Goal: Task Accomplishment & Management: Complete application form

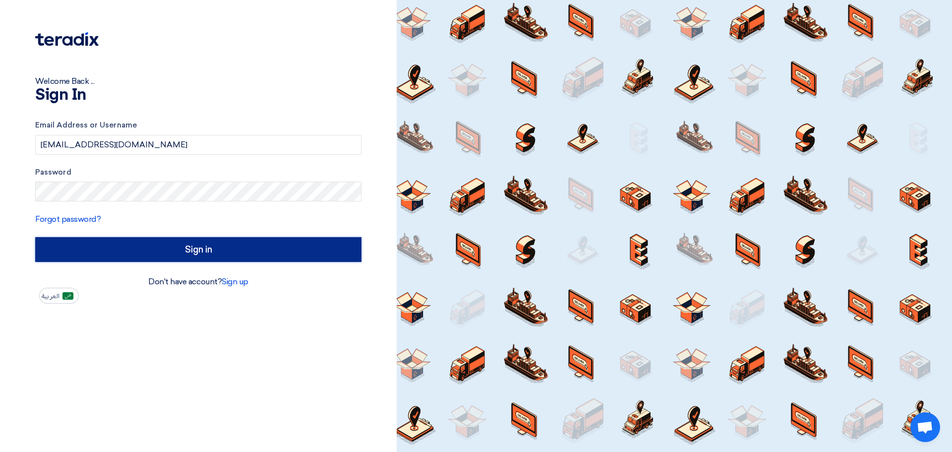
click at [168, 246] on input "Sign in" at bounding box center [198, 249] width 326 height 25
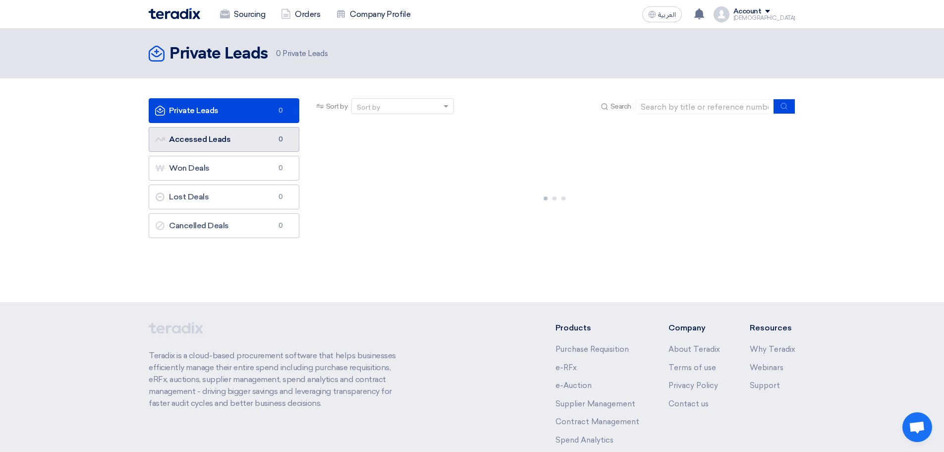
click at [235, 137] on link "Accessed Leads Accessed Leads 0" at bounding box center [224, 139] width 151 height 25
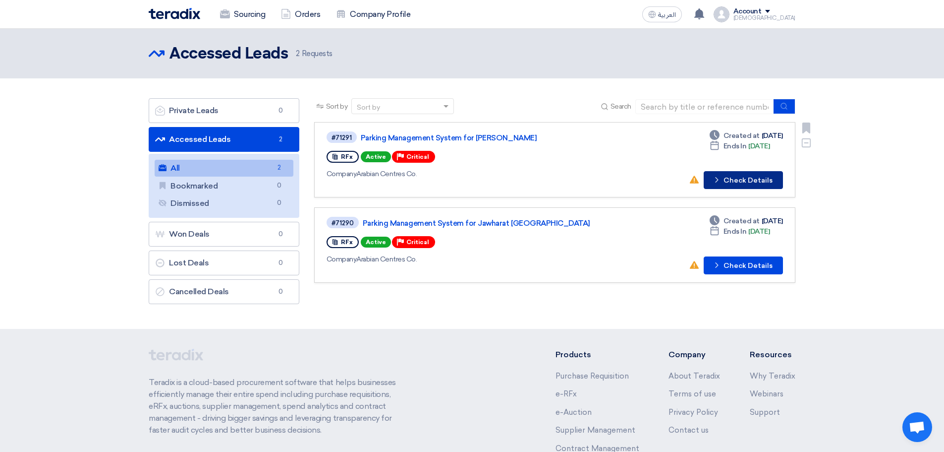
click at [756, 181] on button "Check details Check Details" at bounding box center [743, 180] width 79 height 18
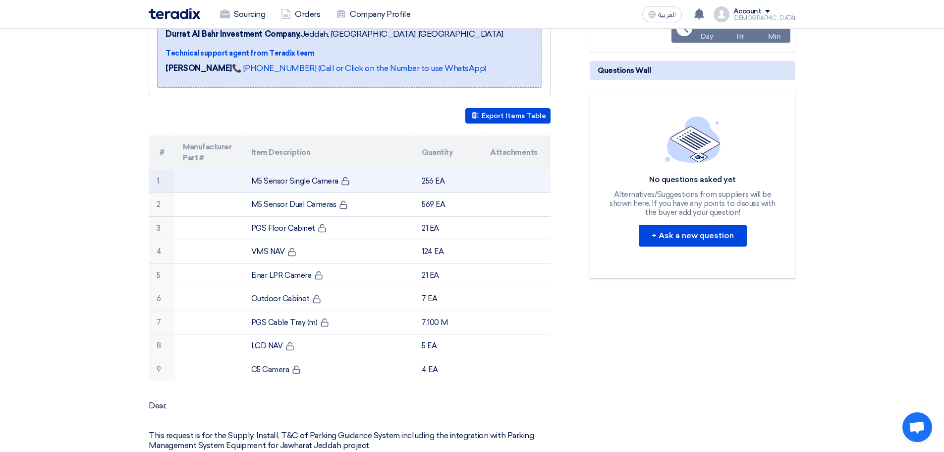
scroll to position [50, 0]
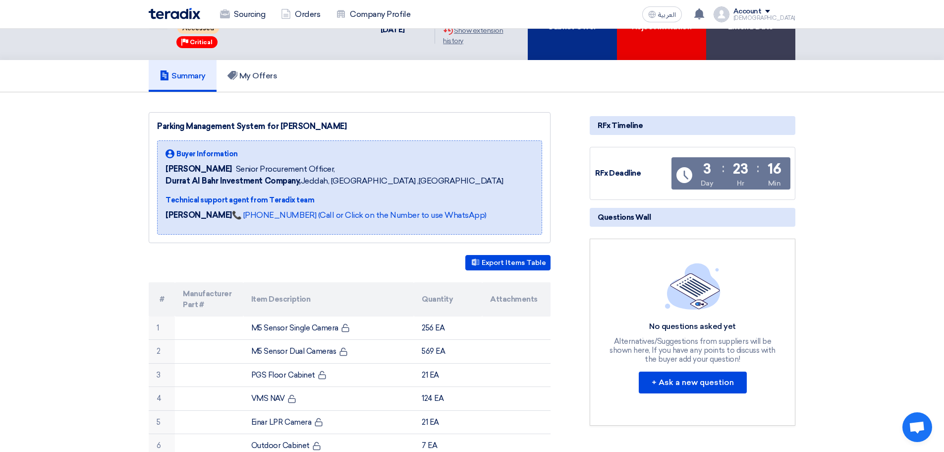
click at [569, 53] on div "Submit Offer" at bounding box center [572, 19] width 89 height 81
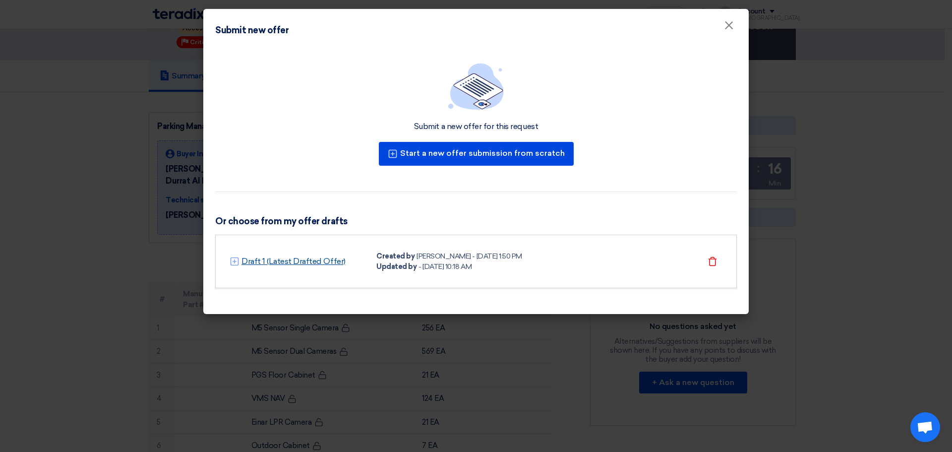
click at [327, 261] on link "Draft 1 (Latest Drafted Offer)" at bounding box center [293, 261] width 104 height 12
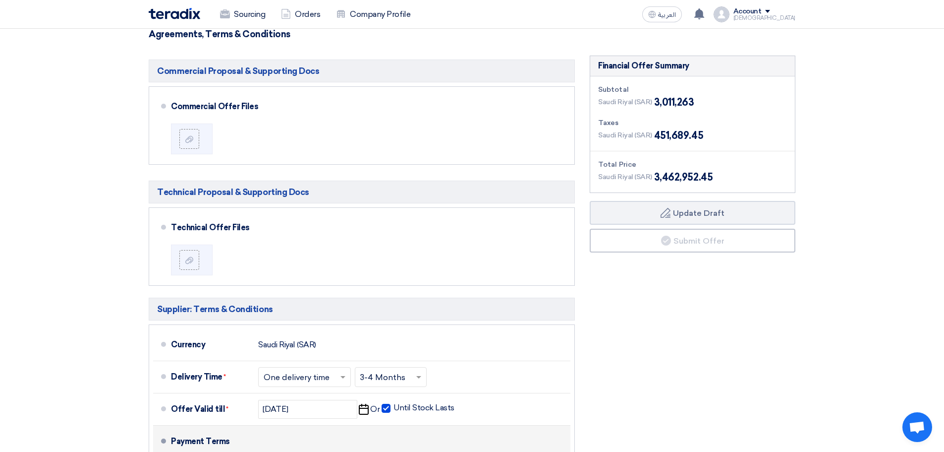
scroll to position [503, 0]
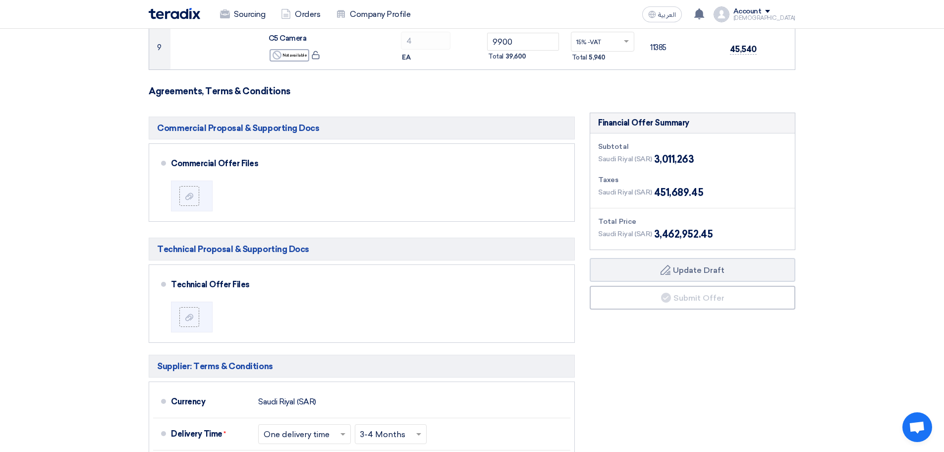
click at [486, 133] on h5 "Commercial Proposal & Supporting Docs" at bounding box center [362, 128] width 426 height 23
drag, startPoint x: 486, startPoint y: 133, endPoint x: 90, endPoint y: 135, distance: 396.1
click at [111, 133] on section "Offer Details # Part Number Item Description Quantity Unit Price (SAR) Taxes + …" at bounding box center [472, 129] width 944 height 1090
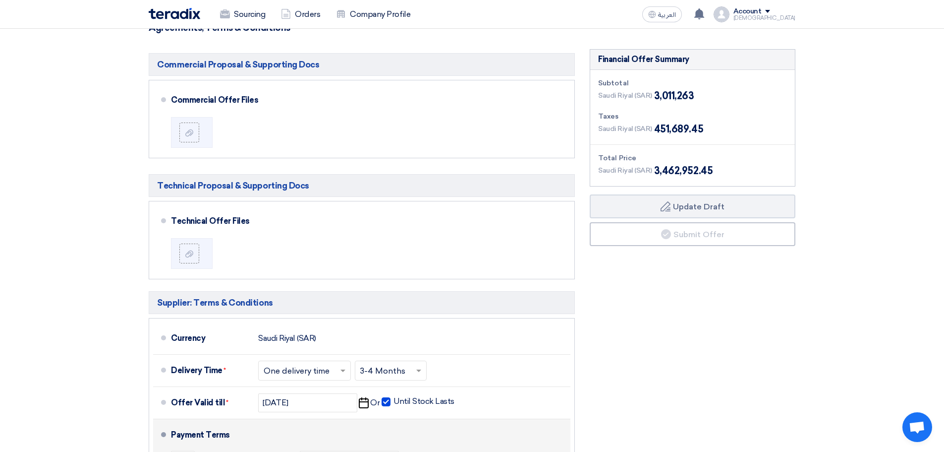
scroll to position [545, 0]
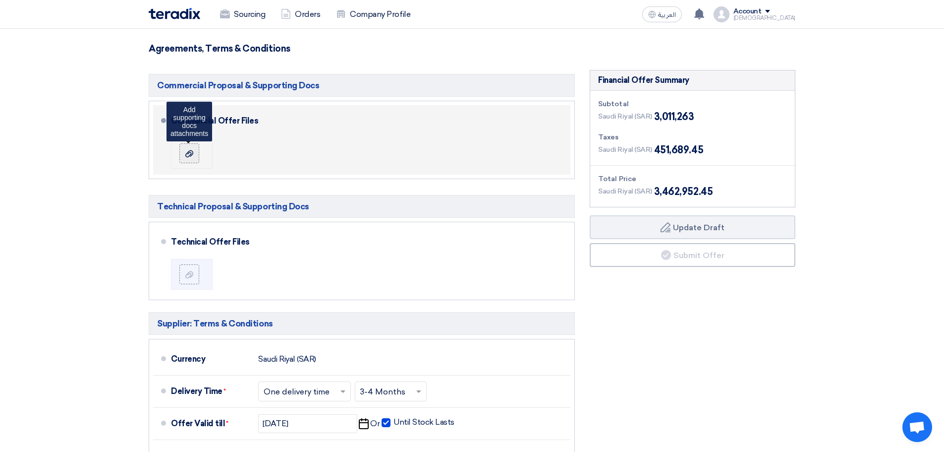
click at [191, 157] on icon at bounding box center [189, 154] width 8 height 8
click at [0, 0] on input "file" at bounding box center [0, 0] width 0 height 0
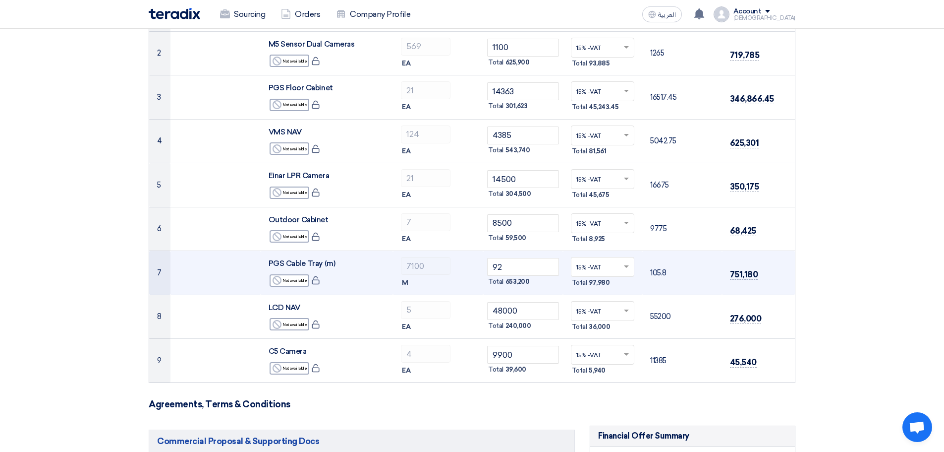
scroll to position [0, 0]
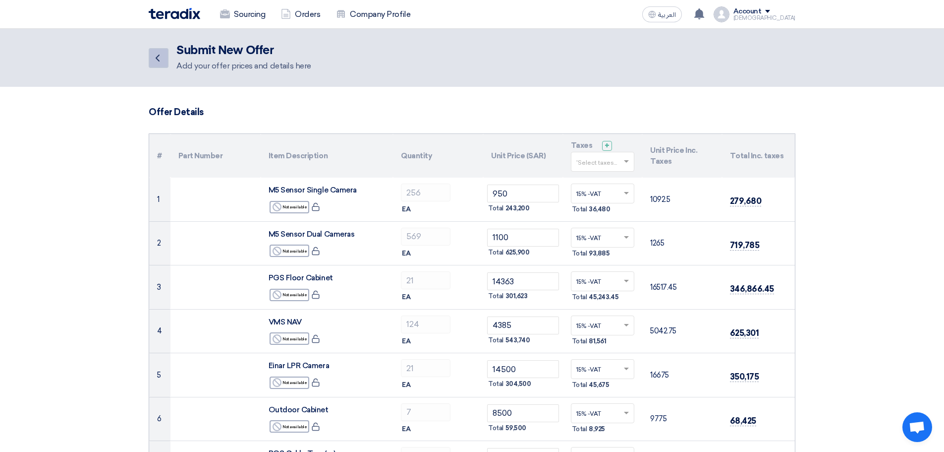
click at [154, 58] on icon "Back" at bounding box center [158, 58] width 12 height 12
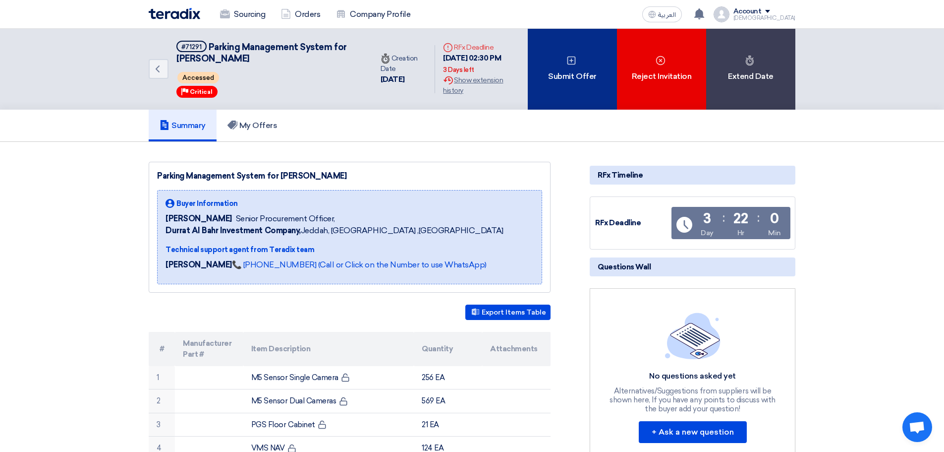
click at [567, 83] on div "Submit Offer" at bounding box center [572, 69] width 89 height 81
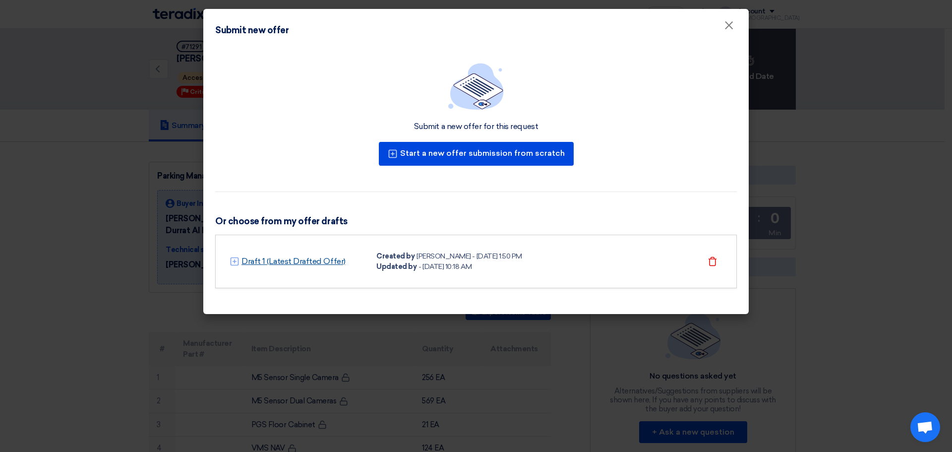
click at [318, 260] on link "Draft 1 (Latest Drafted Offer)" at bounding box center [293, 261] width 104 height 12
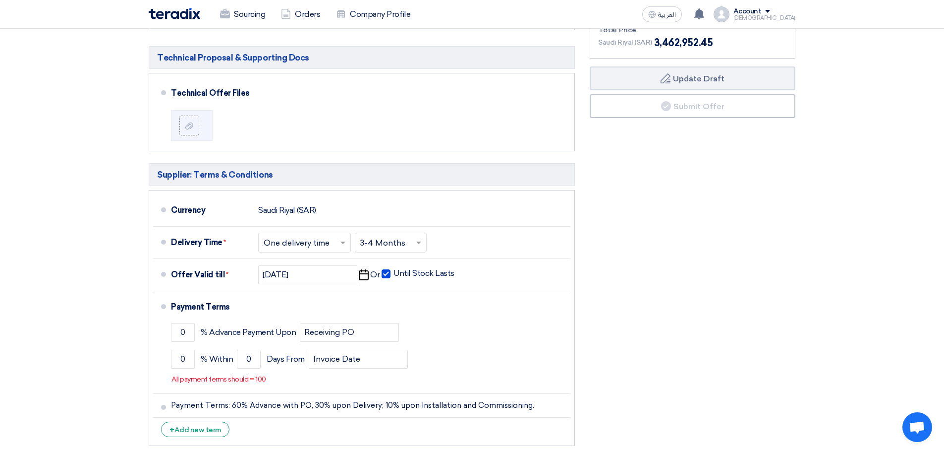
scroll to position [595, 0]
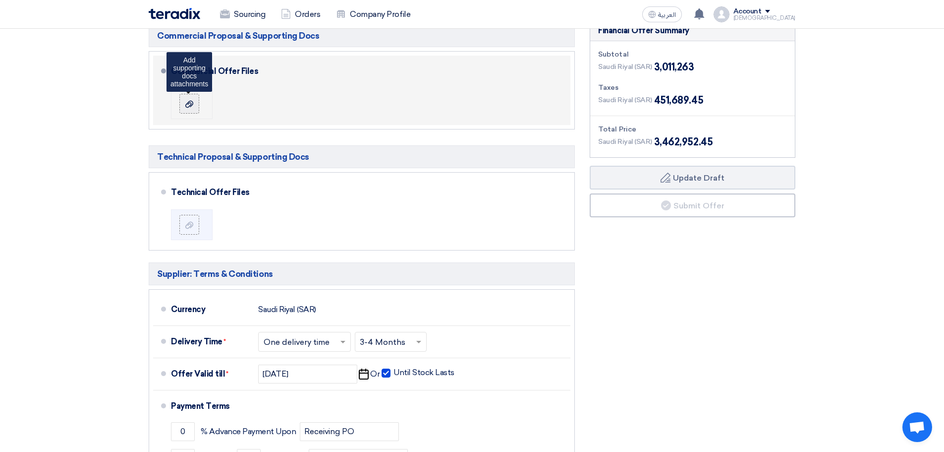
click at [189, 109] on label at bounding box center [189, 104] width 20 height 20
click at [0, 0] on input "file" at bounding box center [0, 0] width 0 height 0
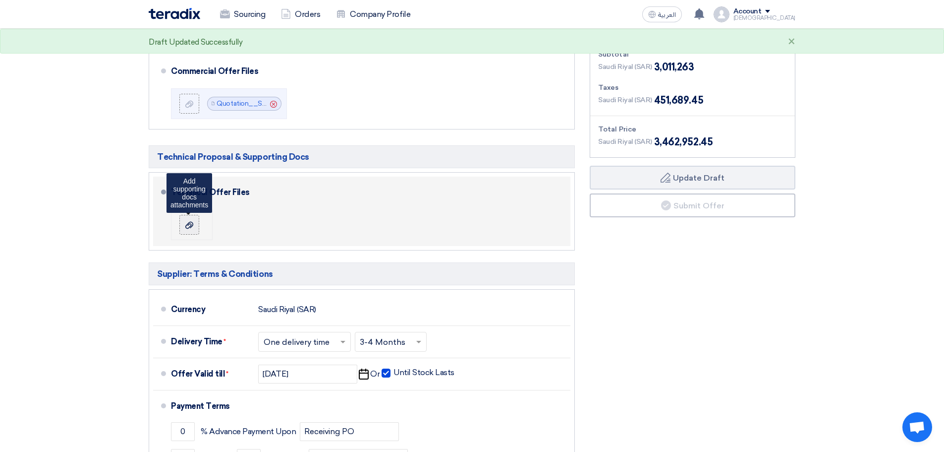
click at [189, 225] on icon at bounding box center [189, 225] width 8 height 8
click at [0, 0] on input "file" at bounding box center [0, 0] width 0 height 0
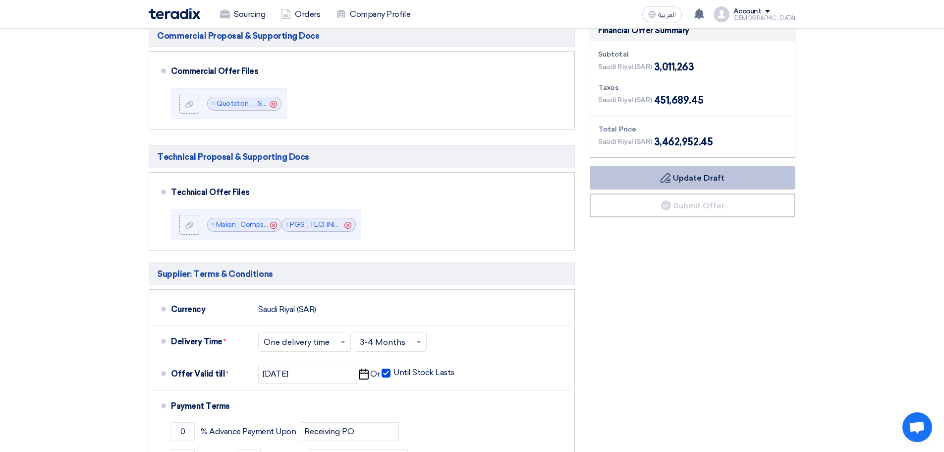
click at [687, 178] on button "Draft Update Draft" at bounding box center [693, 178] width 206 height 24
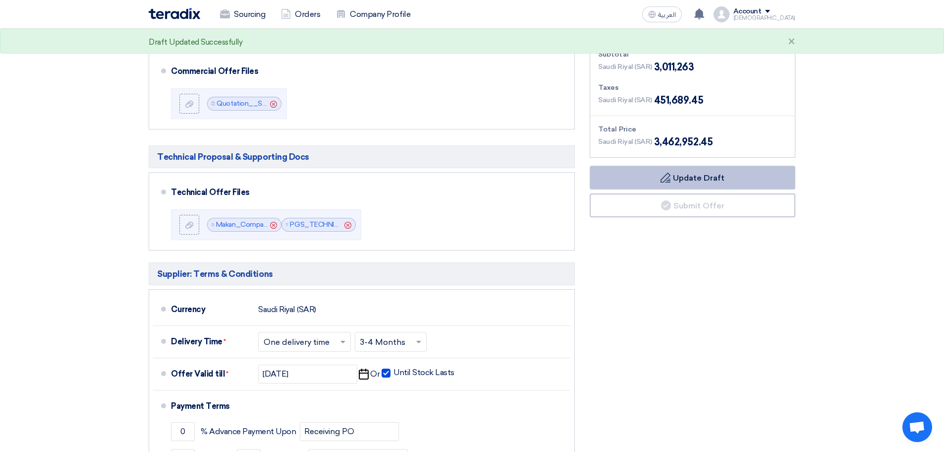
click at [687, 178] on button "Draft Update Draft" at bounding box center [693, 178] width 206 height 24
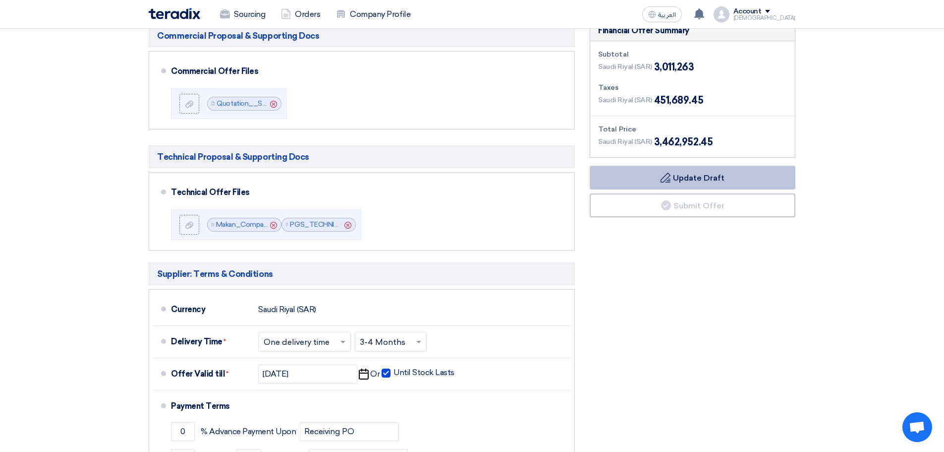
click at [684, 175] on button "Draft Update Draft" at bounding box center [693, 178] width 206 height 24
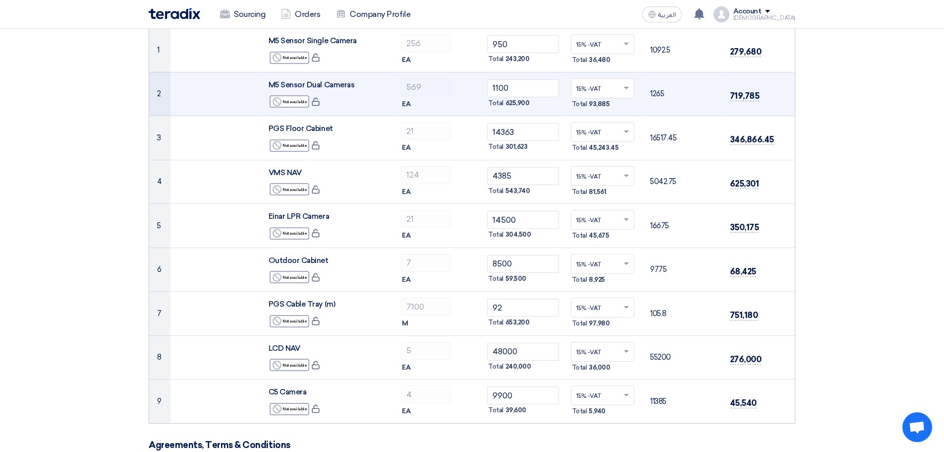
scroll to position [149, 0]
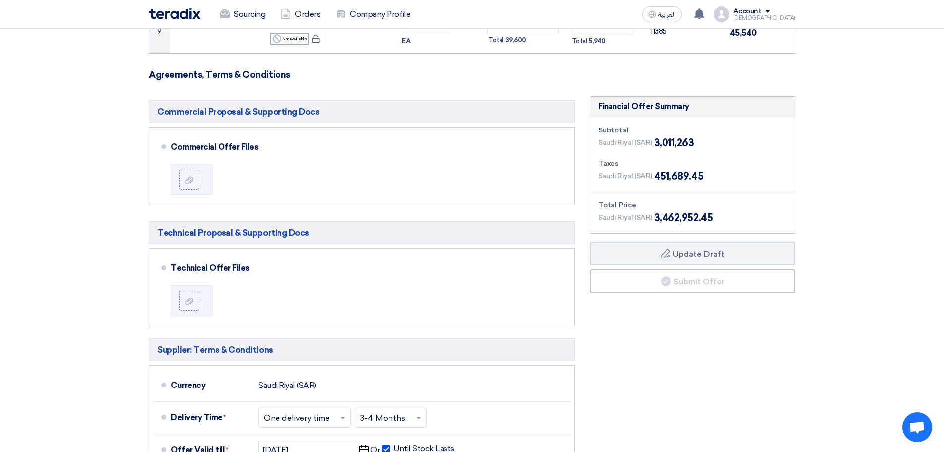
scroll to position [528, 0]
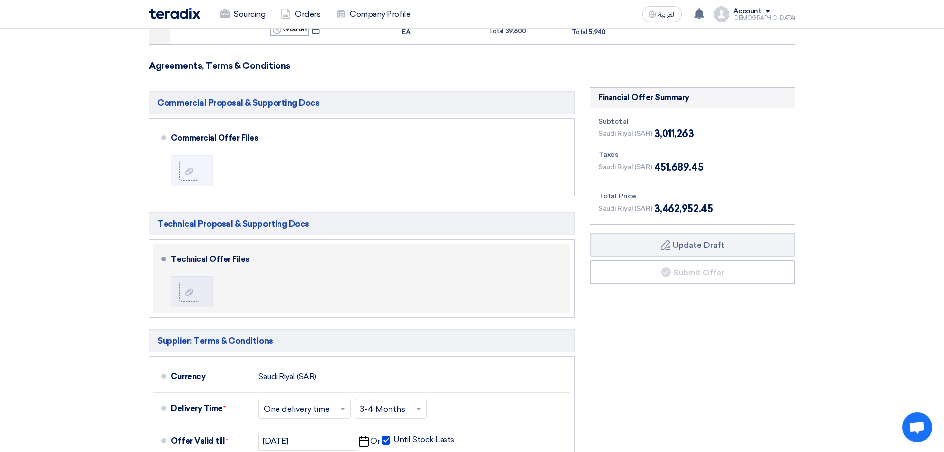
click at [534, 288] on div "Technical Offer Files" at bounding box center [369, 277] width 396 height 61
click at [492, 287] on div "Technical Offer Files" at bounding box center [369, 277] width 396 height 61
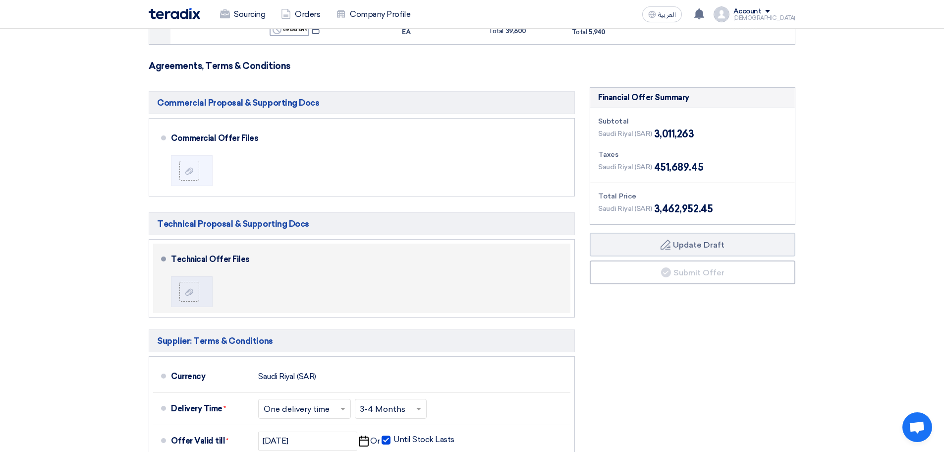
click at [492, 287] on div "Technical Offer Files" at bounding box center [369, 277] width 396 height 61
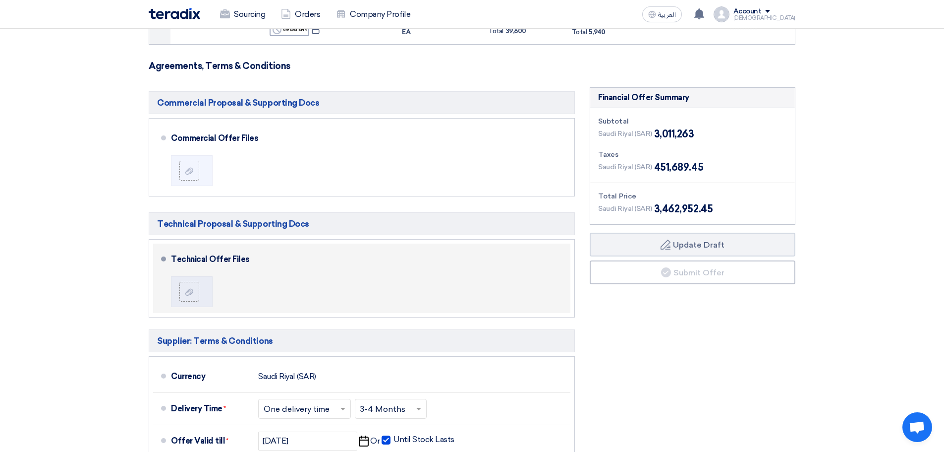
click at [492, 287] on div "Technical Offer Files" at bounding box center [369, 277] width 396 height 61
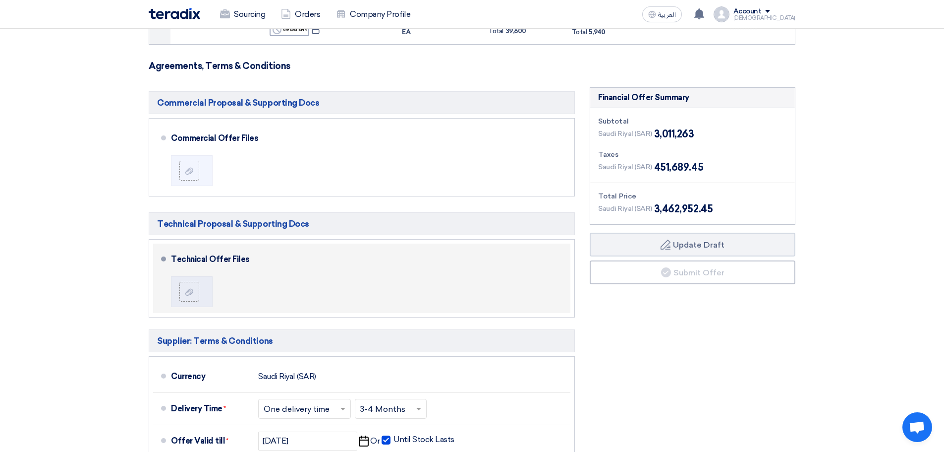
click at [492, 287] on div "Technical Offer Files" at bounding box center [369, 277] width 396 height 61
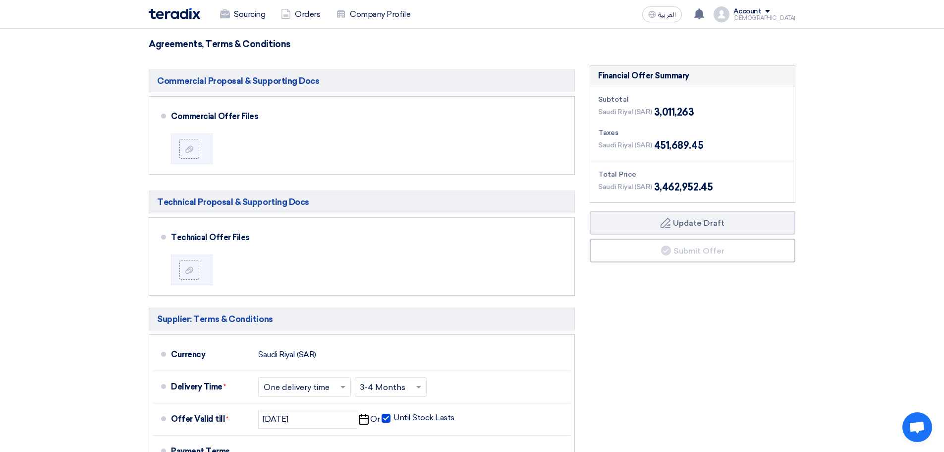
scroll to position [545, 0]
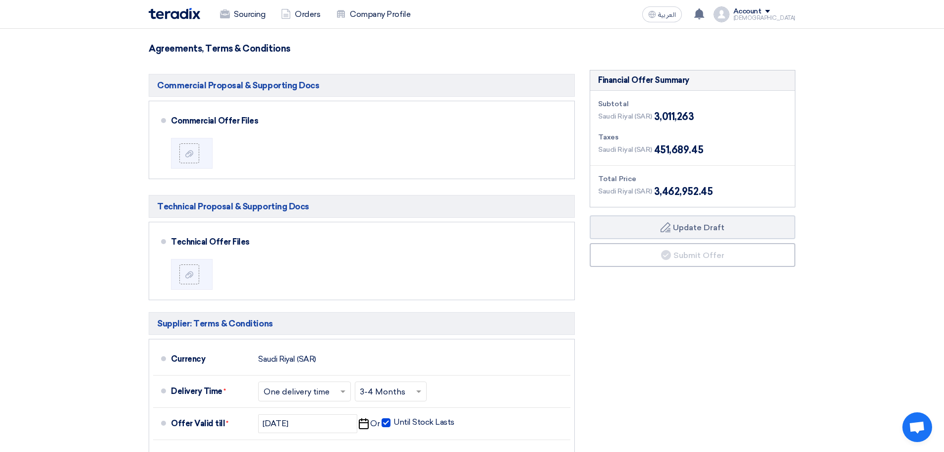
click at [758, 373] on div "Financial Offer Summary Subtotal [GEOGRAPHIC_DATA] (SAR) 3,011,263 Taxes Draft" at bounding box center [693, 334] width 221 height 529
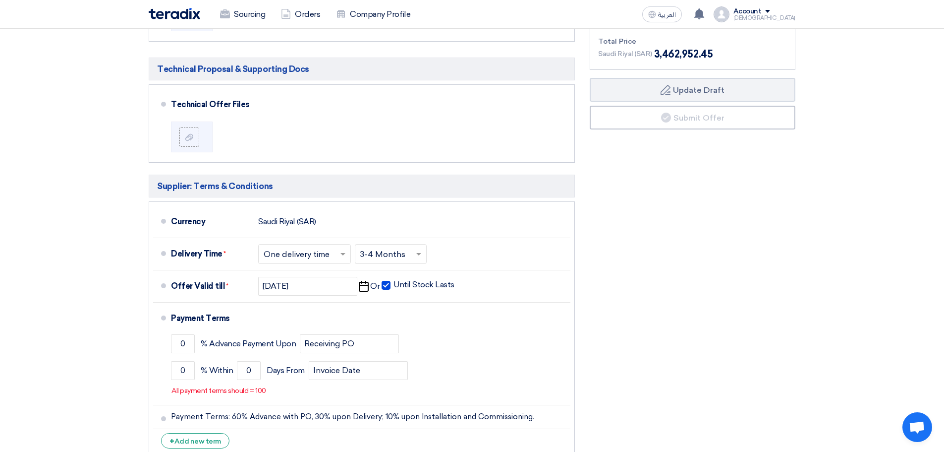
scroll to position [694, 0]
